Goal: Obtain resource: Download file/media

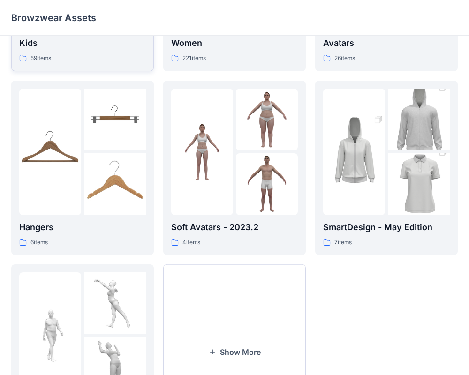
scroll to position [241, 0]
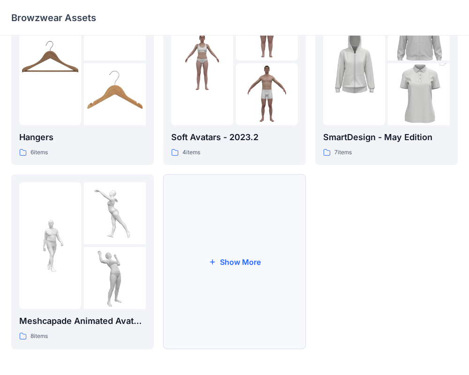
click at [260, 227] on button "Show More" at bounding box center [234, 261] width 143 height 175
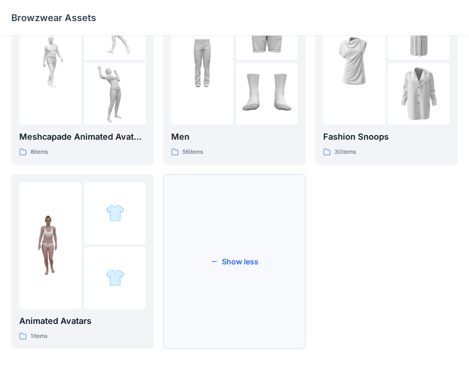
click at [260, 227] on button "Show less" at bounding box center [234, 261] width 143 height 175
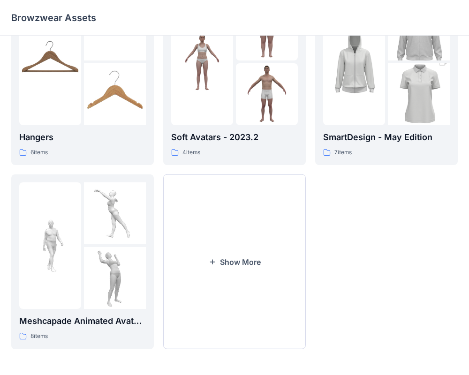
click at [260, 227] on button "Show More" at bounding box center [234, 261] width 143 height 175
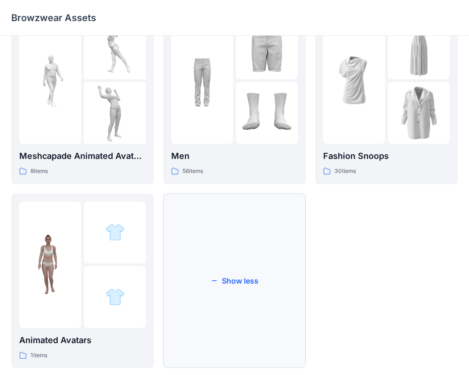
click at [255, 261] on button "Show less" at bounding box center [234, 281] width 143 height 175
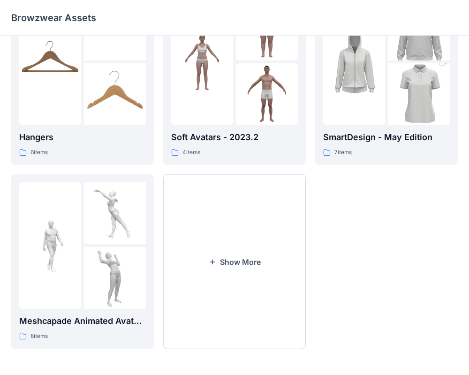
click at [255, 262] on button "Show More" at bounding box center [234, 261] width 143 height 175
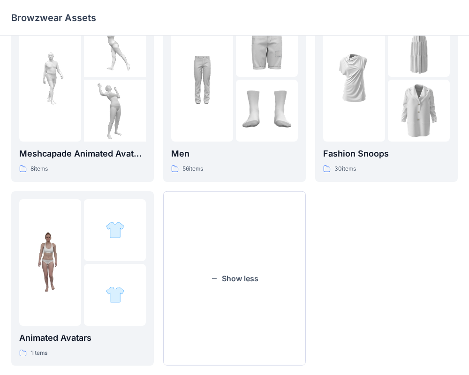
scroll to position [425, 0]
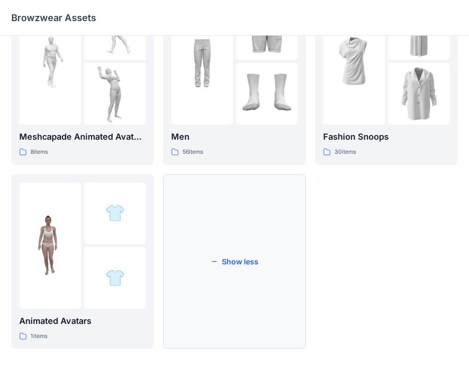
click at [255, 266] on button "Show less" at bounding box center [234, 261] width 143 height 175
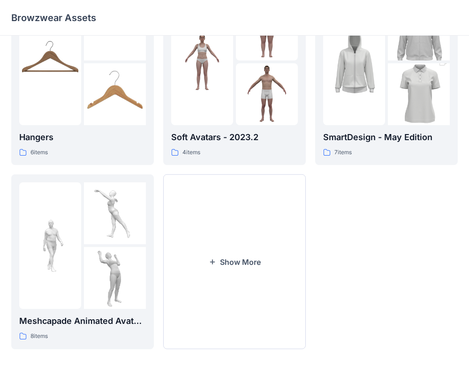
click at [255, 269] on button "Show More" at bounding box center [234, 261] width 143 height 175
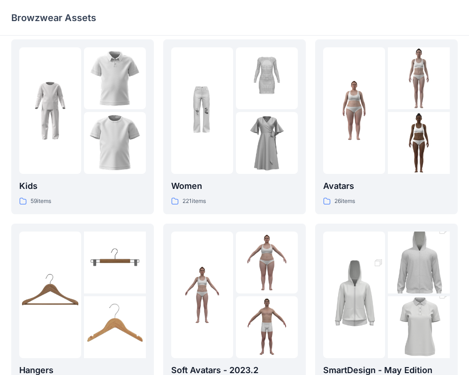
scroll to position [0, 0]
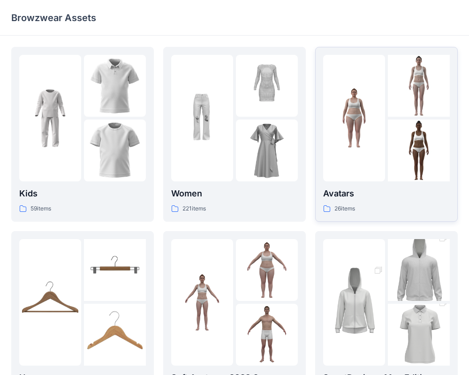
click at [331, 193] on p "Avatars" at bounding box center [386, 193] width 127 height 13
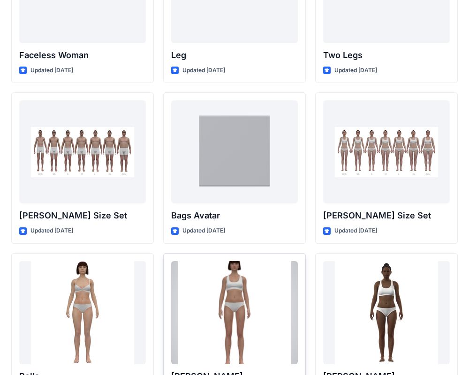
scroll to position [920, 0]
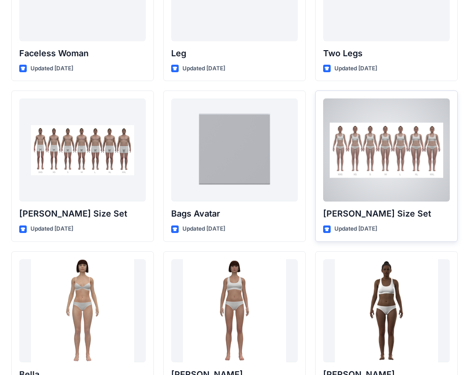
click at [366, 208] on p "[PERSON_NAME] Size Set" at bounding box center [386, 213] width 127 height 13
click at [376, 153] on div at bounding box center [386, 149] width 127 height 103
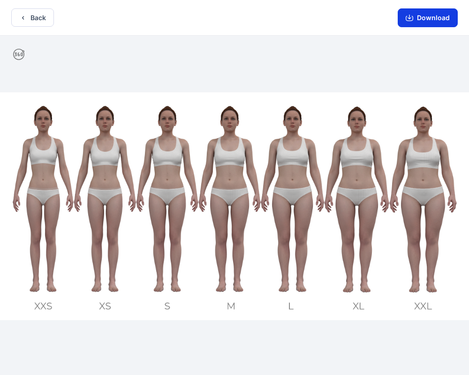
click at [441, 20] on button "Download" at bounding box center [428, 17] width 60 height 19
click at [438, 15] on button "Download" at bounding box center [428, 17] width 60 height 19
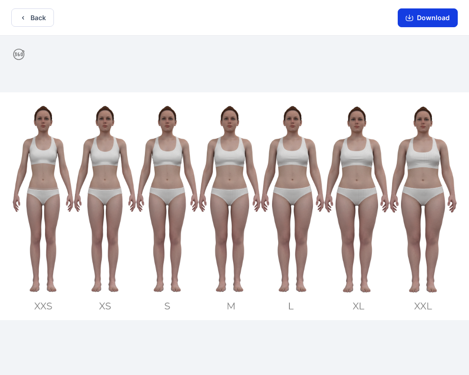
click at [412, 17] on icon "button" at bounding box center [410, 18] width 8 height 8
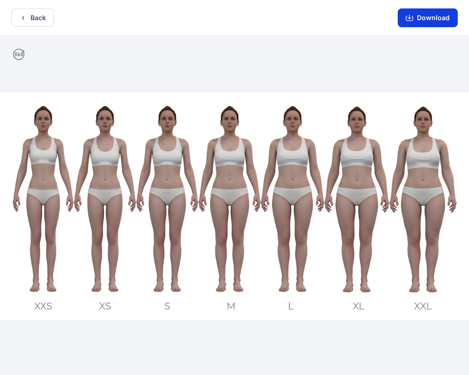
click at [412, 17] on icon "button" at bounding box center [410, 18] width 8 height 8
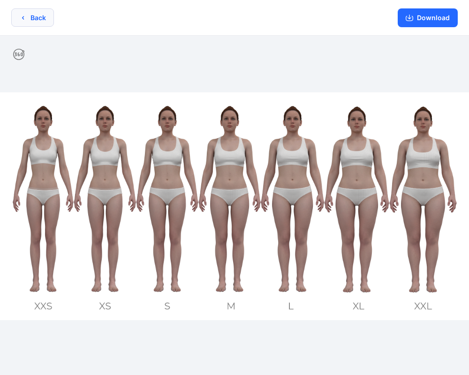
click at [38, 16] on button "Back" at bounding box center [32, 17] width 43 height 18
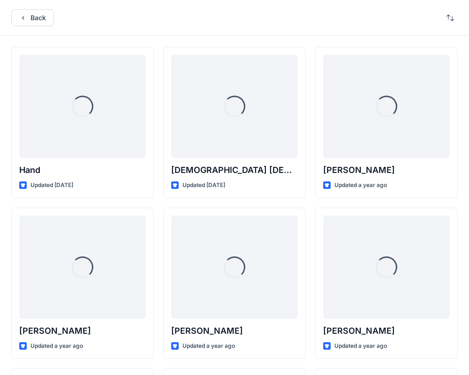
scroll to position [920, 0]
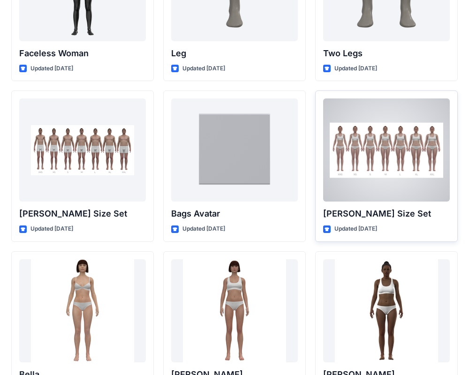
click at [395, 181] on div at bounding box center [386, 149] width 127 height 103
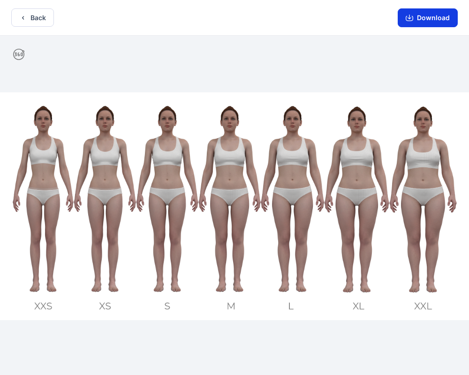
click at [429, 14] on button "Download" at bounding box center [428, 17] width 60 height 19
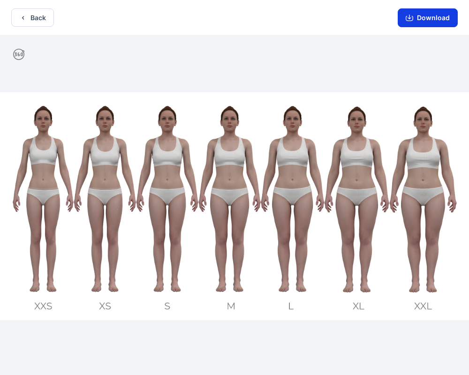
click at [429, 14] on button "Download" at bounding box center [428, 17] width 60 height 19
click at [445, 17] on button "Download" at bounding box center [428, 17] width 60 height 19
